Goal: Task Accomplishment & Management: Use online tool/utility

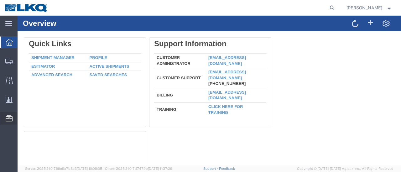
click at [0, 0] on span "Location Appointment" at bounding box center [0, 0] width 0 height 0
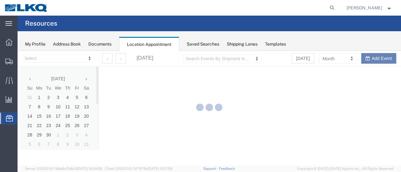
select select "28716"
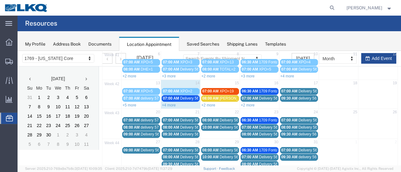
scroll to position [63, 0]
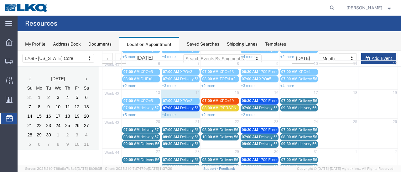
click at [171, 113] on link "+4 more" at bounding box center [169, 115] width 14 height 4
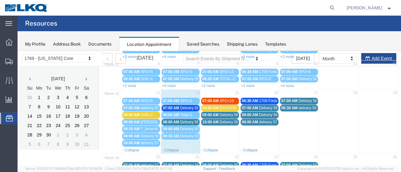
click at [146, 113] on span "DHE=2" at bounding box center [147, 115] width 12 height 4
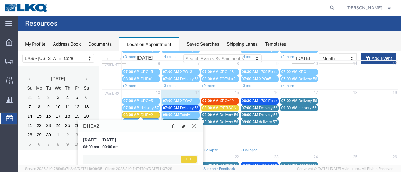
click at [182, 126] on icon at bounding box center [184, 126] width 4 height 4
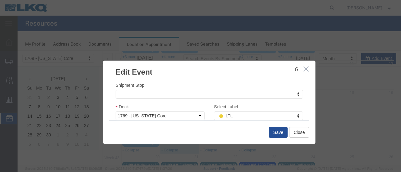
scroll to position [94, 0]
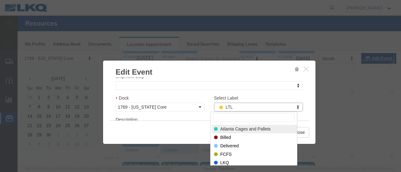
type input "m"
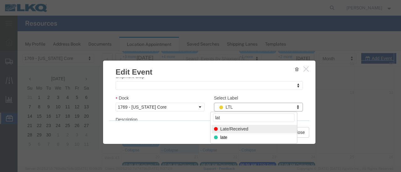
type input "lat"
select select "160"
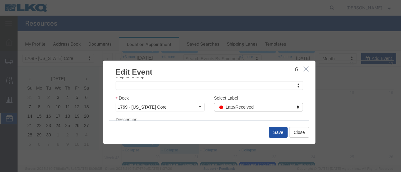
click at [272, 134] on button "Save" at bounding box center [278, 132] width 19 height 11
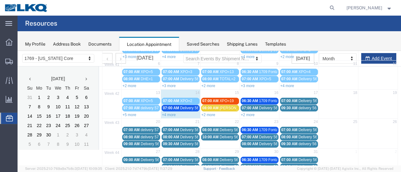
scroll to position [40, 0]
